Goal: Navigation & Orientation: Find specific page/section

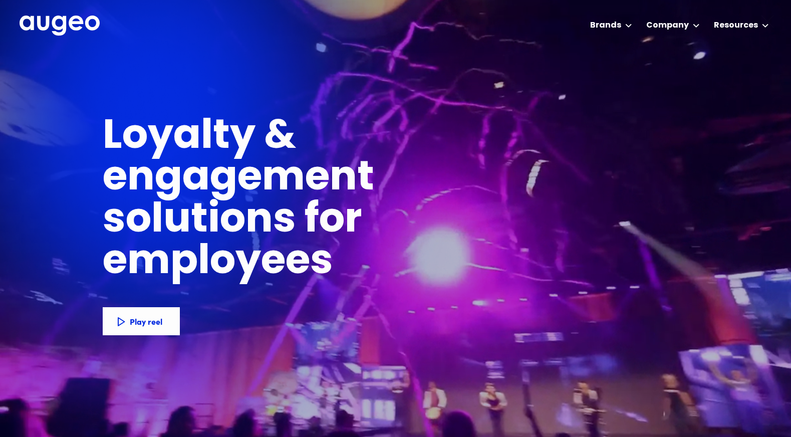
click at [599, 76] on div at bounding box center [395, 218] width 791 height 437
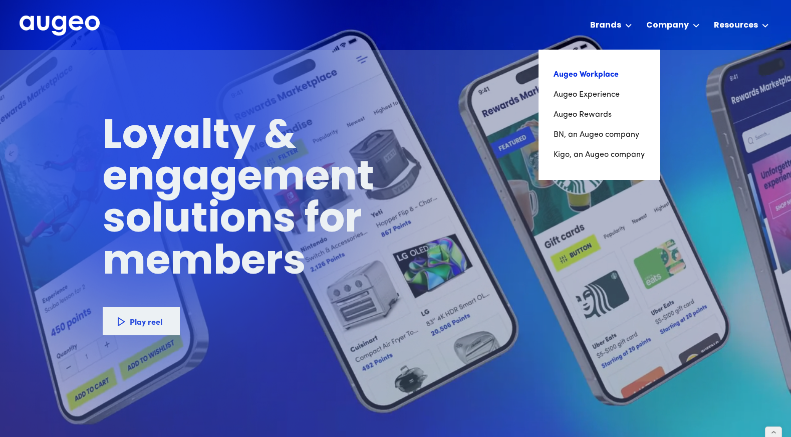
click at [593, 73] on link "Augeo Workplace" at bounding box center [598, 75] width 91 height 20
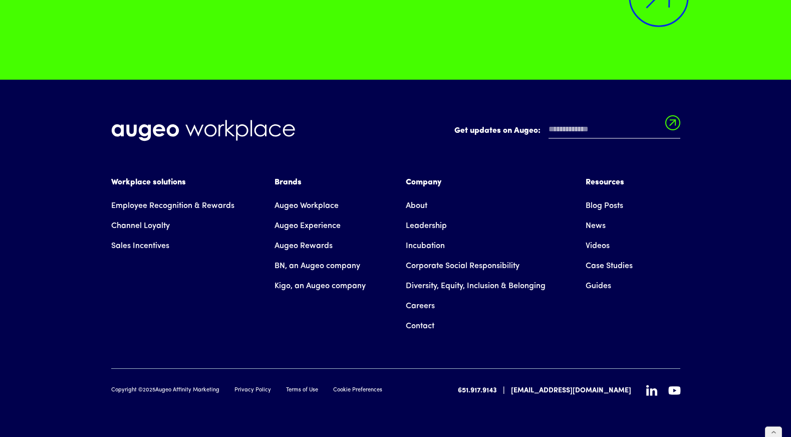
scroll to position [7194, 0]
